Goal: Task Accomplishment & Management: Manage account settings

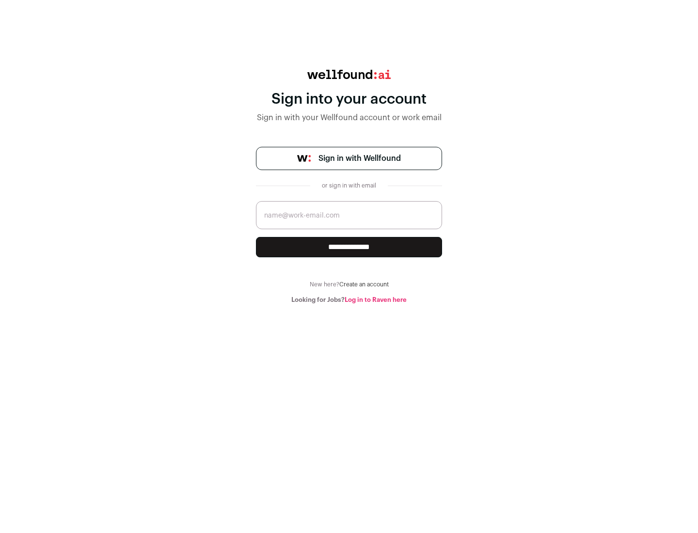
click at [359, 159] on span "Sign in with Wellfound" at bounding box center [359, 159] width 82 height 12
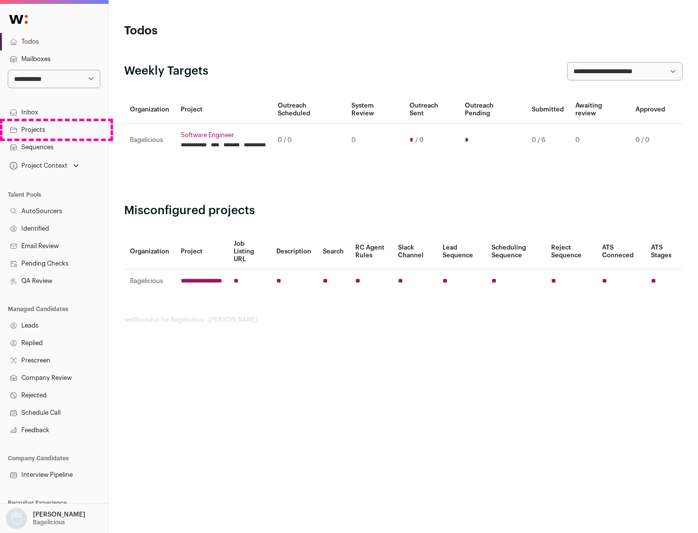
click at [54, 129] on link "Projects" at bounding box center [54, 129] width 108 height 17
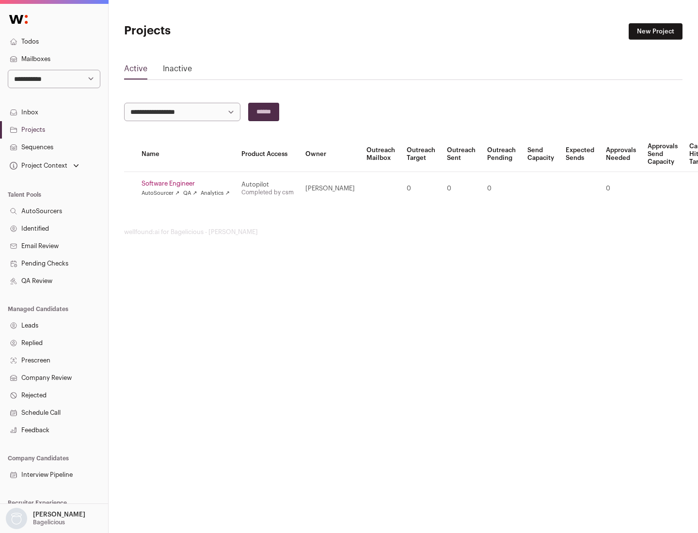
click at [189, 184] on link "Software Engineer" at bounding box center [186, 184] width 88 height 8
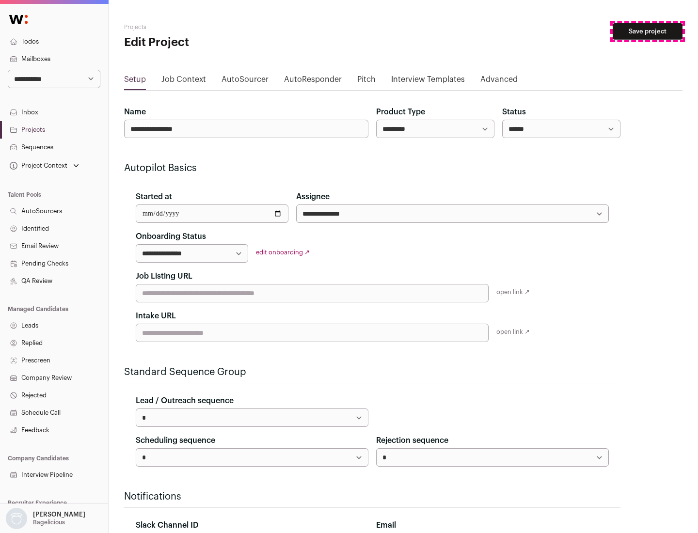
click at [648, 32] on button "Save project" at bounding box center [648, 31] width 70 height 16
